Goal: Information Seeking & Learning: Check status

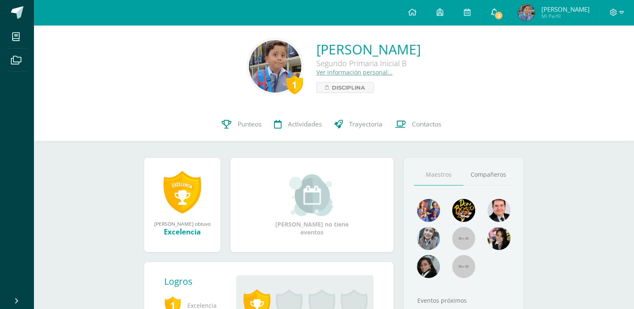
click at [503, 13] on span "3" at bounding box center [498, 15] width 9 height 9
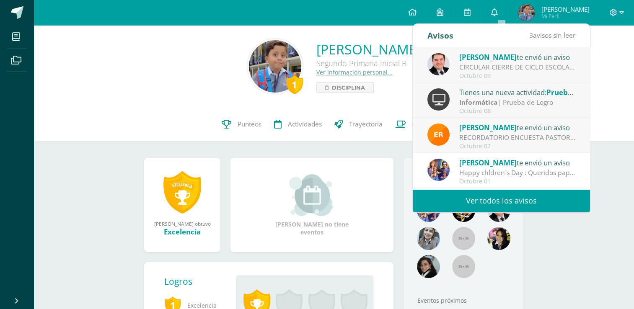
click at [520, 92] on div "Tienes una nueva actividad: Prueba de Logro" at bounding box center [518, 92] width 117 height 11
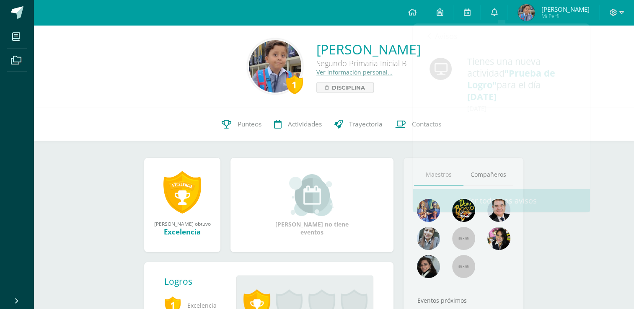
click at [135, 119] on div "1 Diego Quijivix 23DQG01 Punteos Actividades Trayectoria Contactos" at bounding box center [334, 125] width 601 height 34
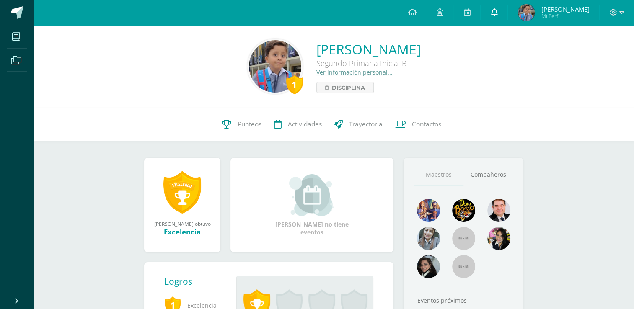
click at [505, 8] on link "0" at bounding box center [494, 12] width 27 height 25
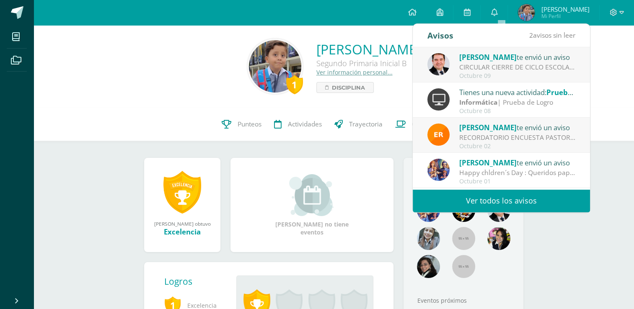
click at [518, 197] on link "Ver todos los avisos" at bounding box center [501, 201] width 177 height 23
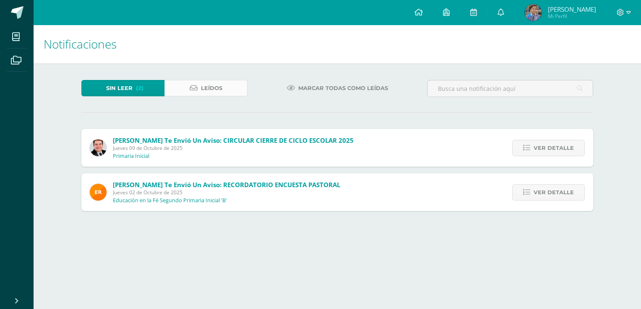
click at [200, 85] on link "Leídos" at bounding box center [205, 88] width 83 height 16
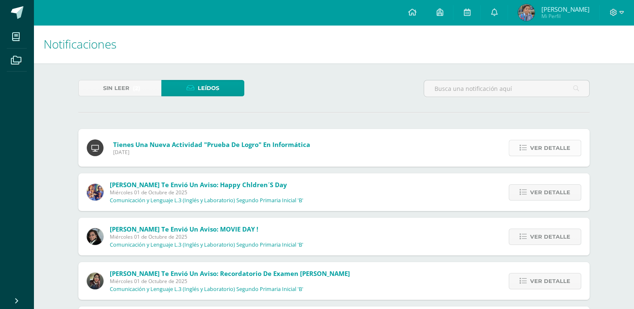
click at [523, 146] on icon at bounding box center [523, 148] width 7 height 7
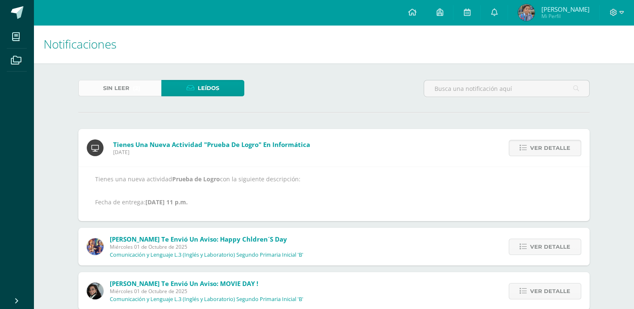
click at [111, 83] on span "Sin leer" at bounding box center [116, 89] width 26 height 16
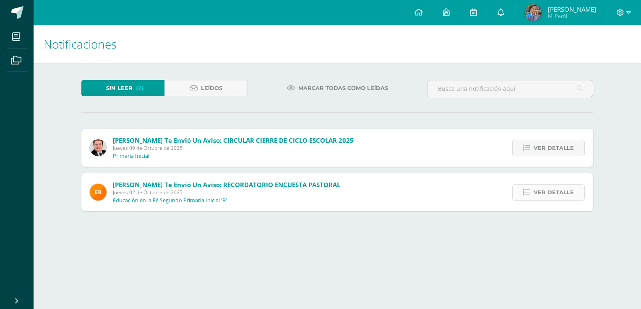
click at [525, 193] on icon at bounding box center [526, 192] width 7 height 7
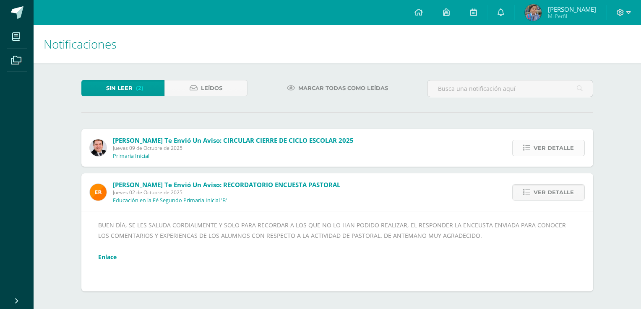
click at [527, 146] on icon at bounding box center [526, 148] width 7 height 7
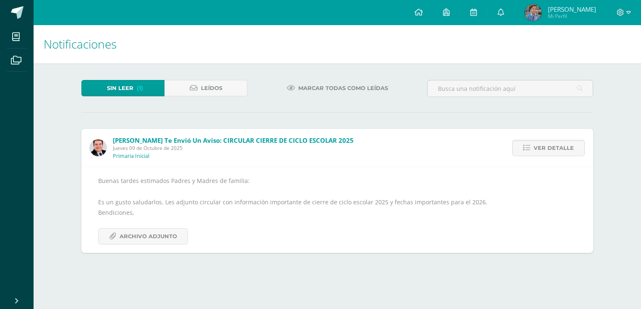
click at [561, 36] on h1 "Notificaciones" at bounding box center [337, 44] width 587 height 38
click at [558, 8] on span "[PERSON_NAME]" at bounding box center [572, 9] width 48 height 8
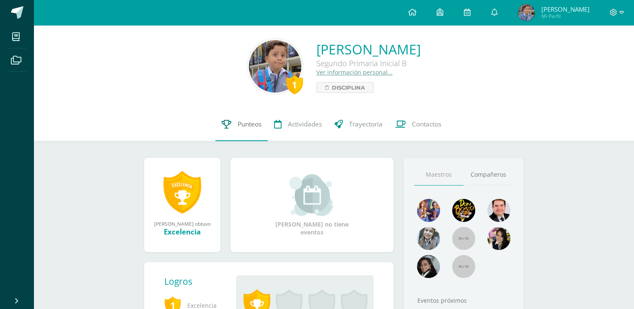
click at [238, 122] on span "Punteos" at bounding box center [250, 124] width 24 height 9
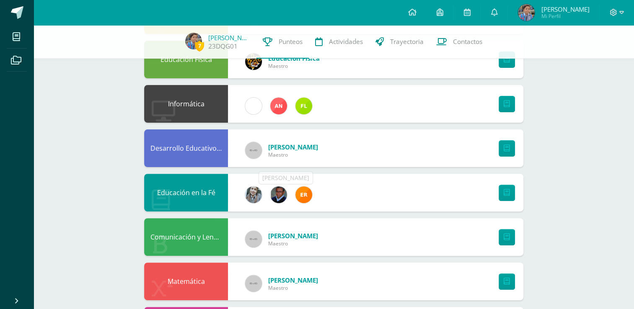
scroll to position [252, 0]
